Goal: Task Accomplishment & Management: Manage account settings

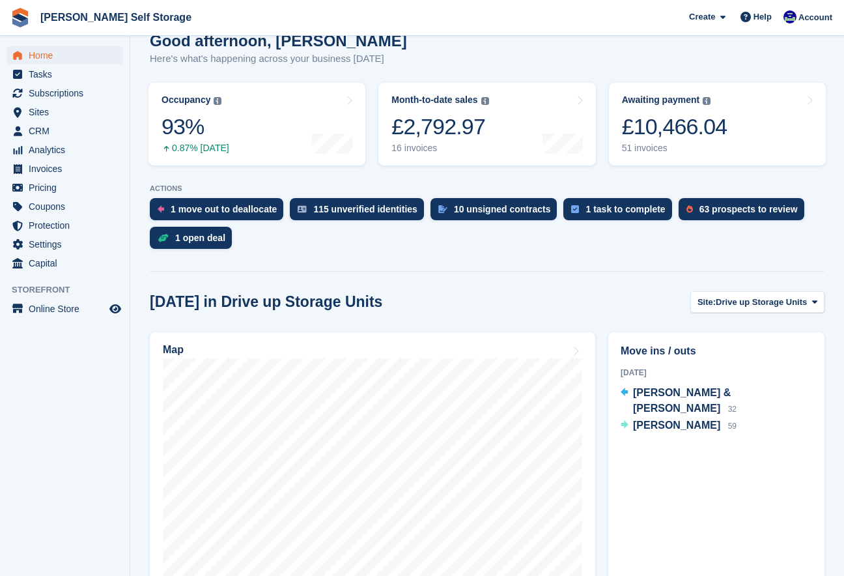
scroll to position [139, 0]
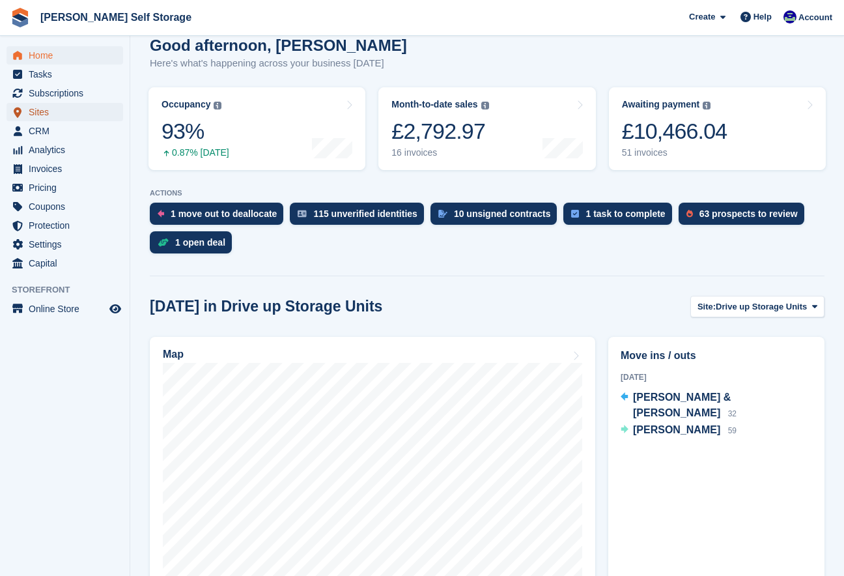
click at [32, 111] on span "Sites" at bounding box center [68, 112] width 78 height 18
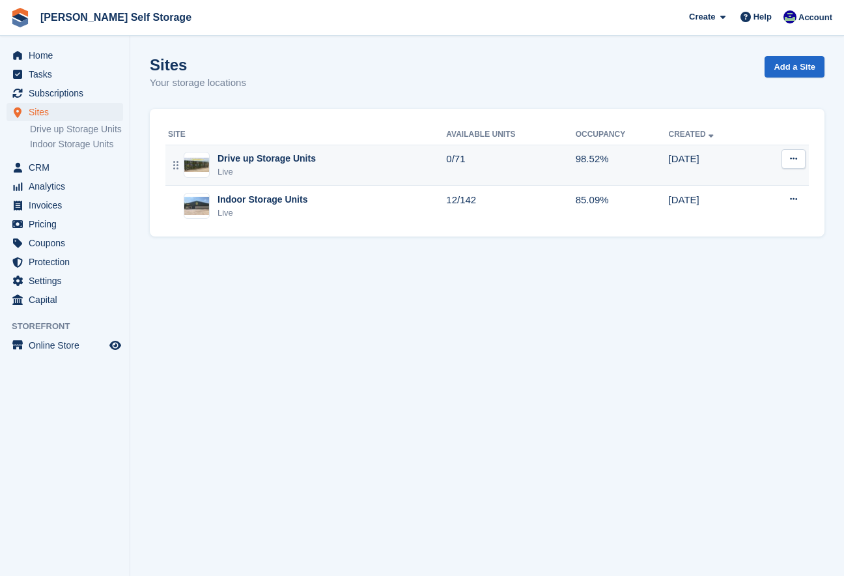
click at [236, 175] on div "Live" at bounding box center [267, 171] width 98 height 13
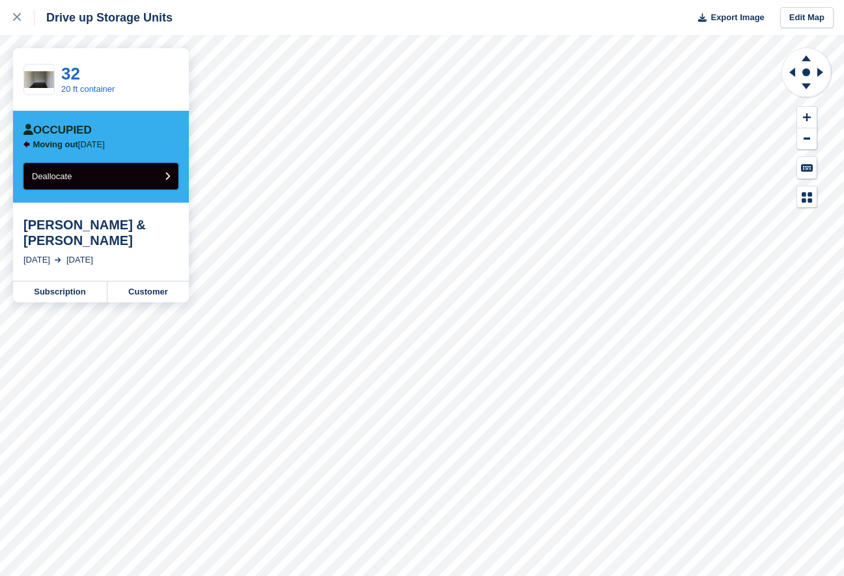
click at [155, 181] on button "Deallocate" at bounding box center [100, 176] width 155 height 27
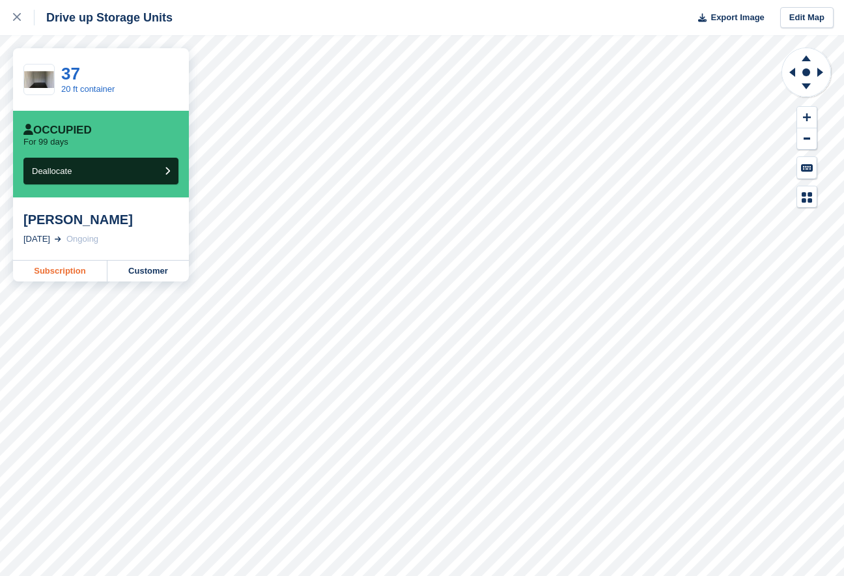
click at [63, 277] on link "Subscription" at bounding box center [60, 271] width 94 height 21
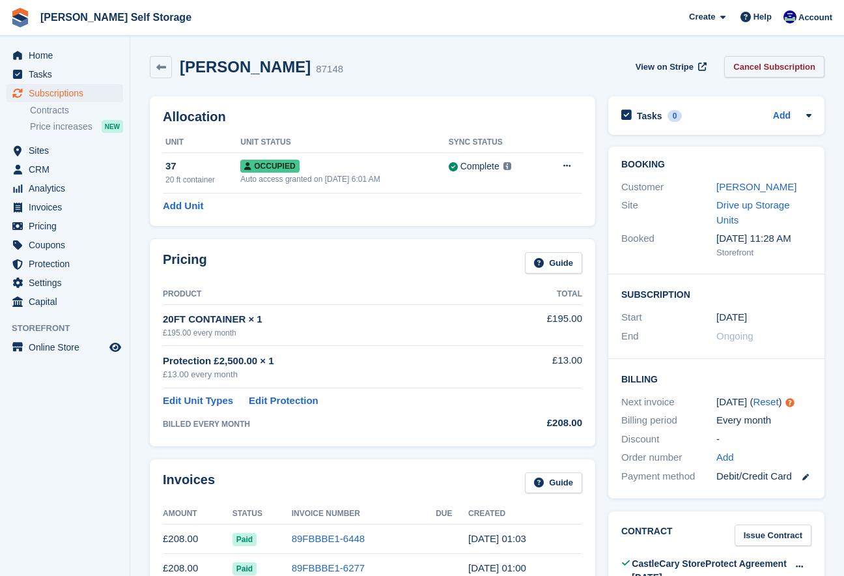
click at [737, 68] on link "Cancel Subscription" at bounding box center [774, 66] width 100 height 21
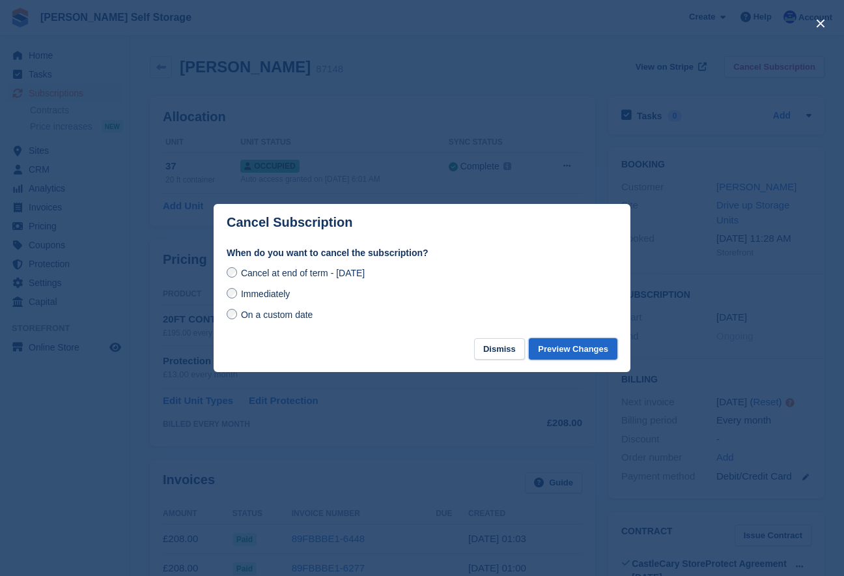
click at [571, 352] on button "Preview Changes" at bounding box center [573, 348] width 89 height 21
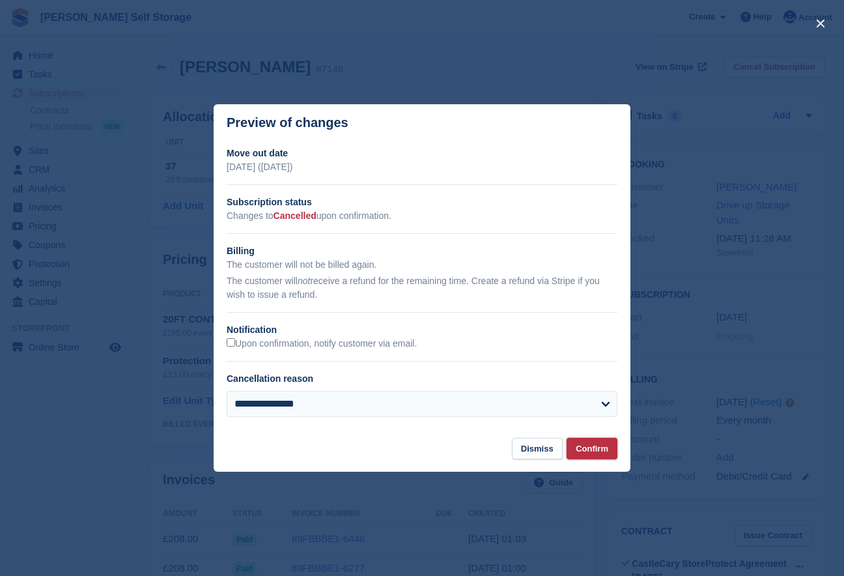
click at [595, 451] on button "Confirm" at bounding box center [592, 448] width 51 height 21
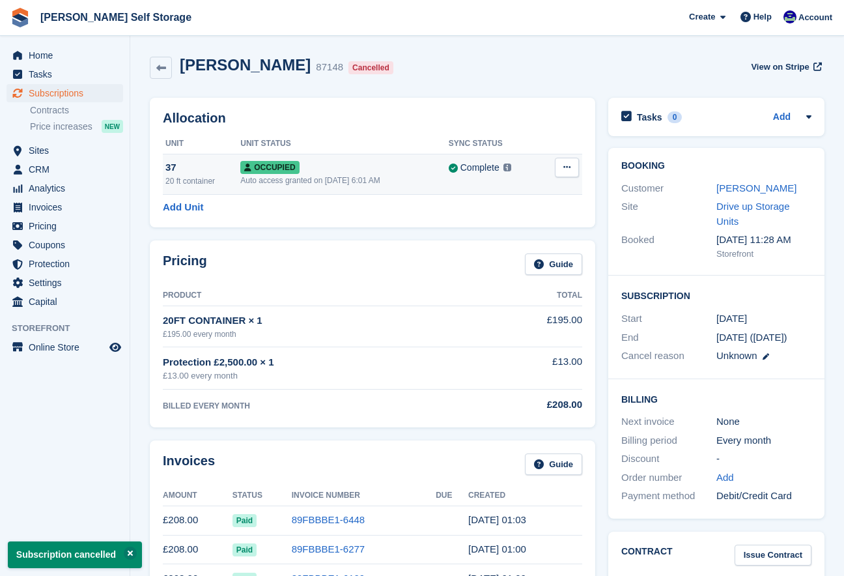
click at [563, 169] on icon at bounding box center [566, 167] width 7 height 8
click at [507, 221] on p "Deallocate" at bounding box center [516, 220] width 113 height 17
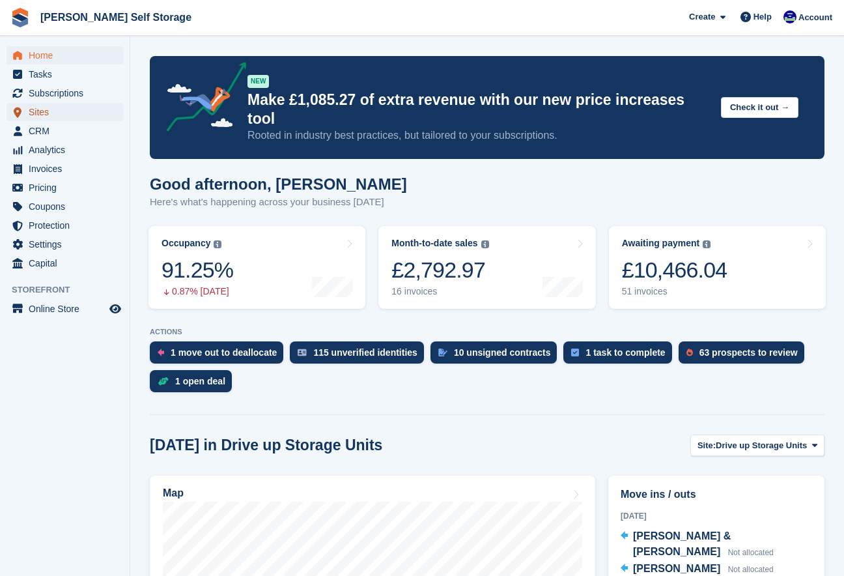
click at [47, 111] on span "Sites" at bounding box center [68, 112] width 78 height 18
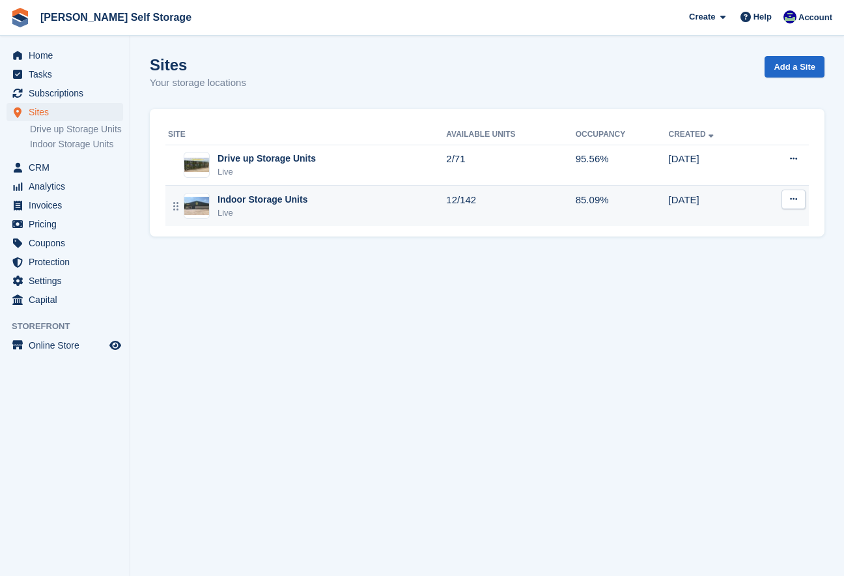
click at [241, 215] on div "Live" at bounding box center [263, 212] width 90 height 13
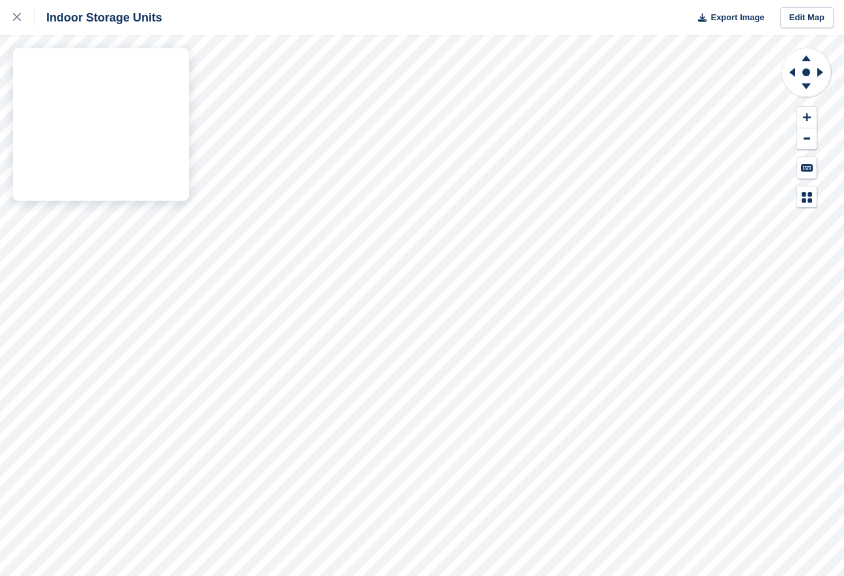
click at [152, 199] on div "Indoor Storage Units Export Image Edit Map" at bounding box center [422, 288] width 844 height 576
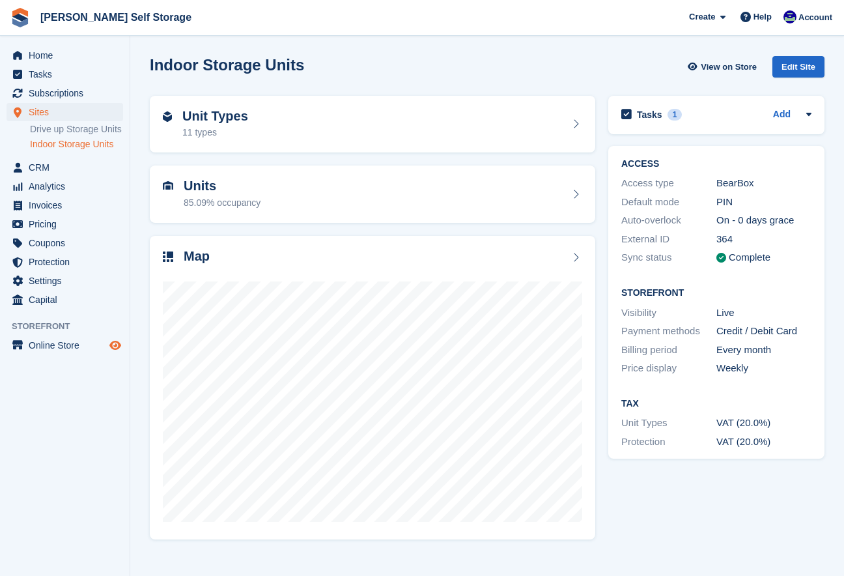
click at [121, 353] on span "Preview store" at bounding box center [115, 345] width 16 height 16
